Goal: Navigation & Orientation: Find specific page/section

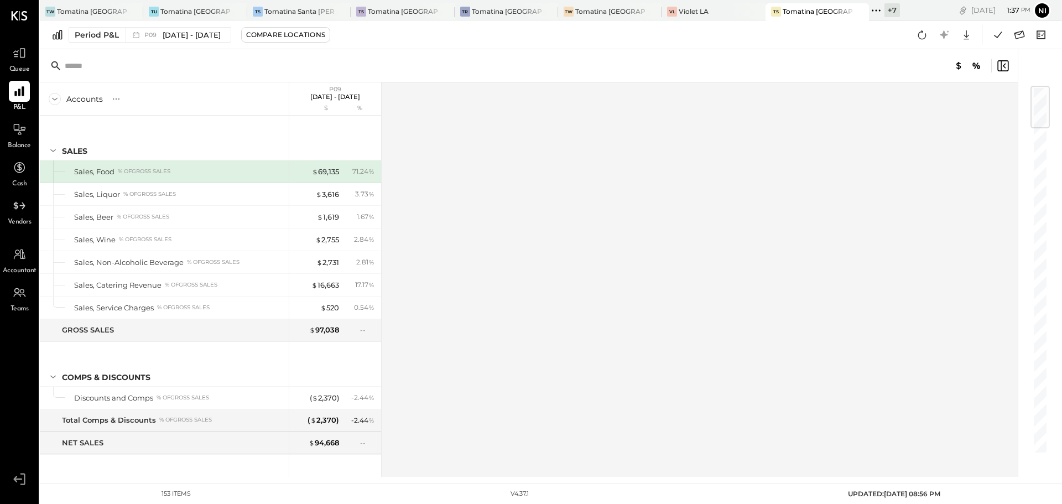
click at [881, 10] on icon at bounding box center [876, 10] width 14 height 14
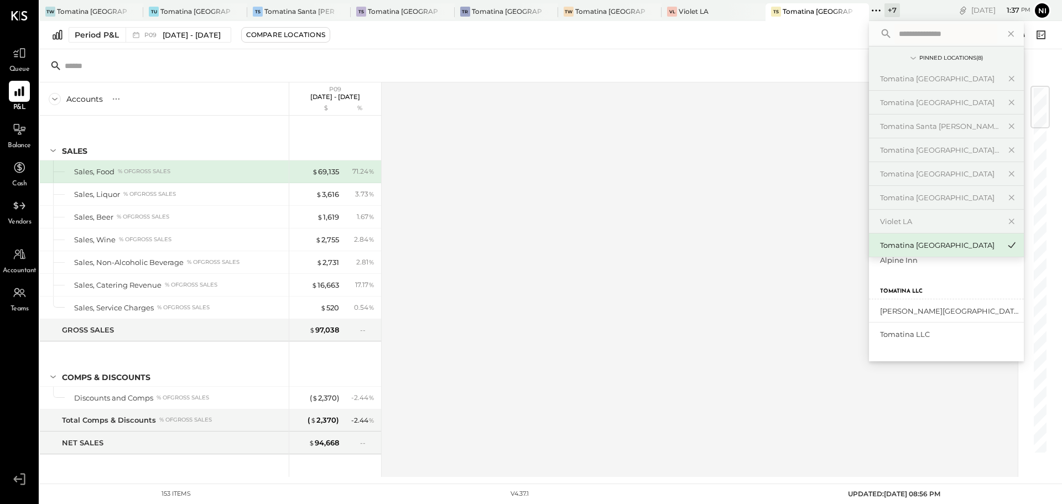
scroll to position [55, 0]
click at [920, 316] on div "Tomatina LLC" at bounding box center [939, 315] width 119 height 11
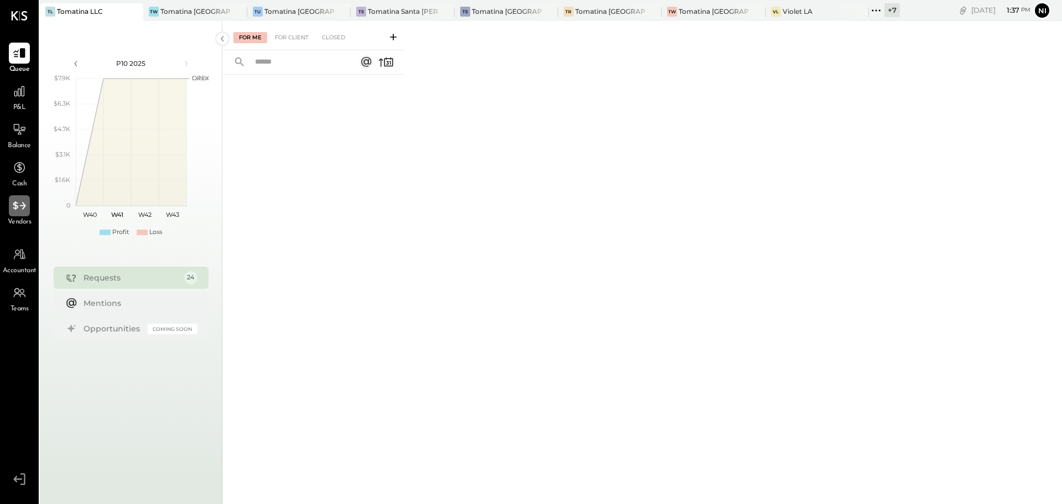
click at [13, 211] on icon at bounding box center [19, 206] width 14 height 14
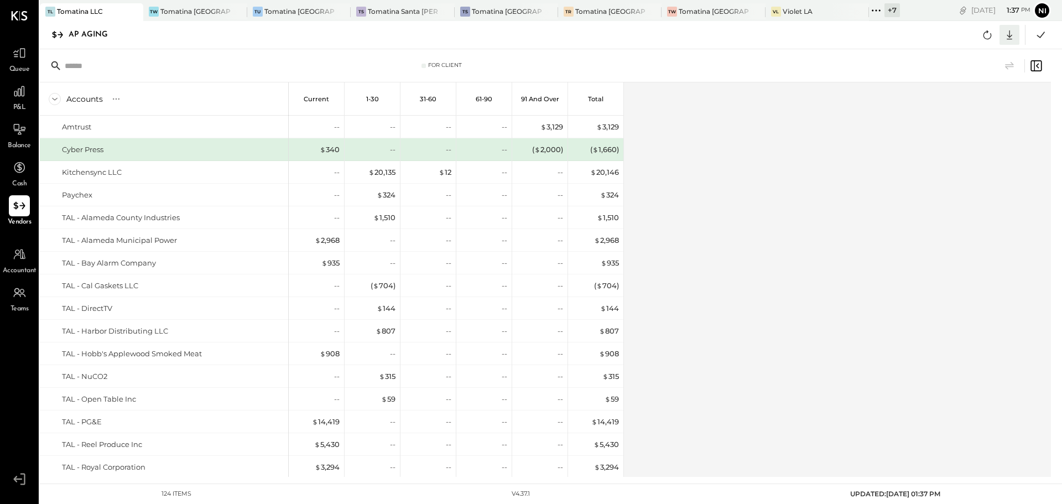
click at [1006, 33] on icon at bounding box center [1009, 35] width 14 height 14
drag, startPoint x: 974, startPoint y: 96, endPoint x: 986, endPoint y: 117, distance: 24.3
click at [974, 96] on div "Excel" at bounding box center [975, 99] width 88 height 23
